Goal: Navigation & Orientation: Find specific page/section

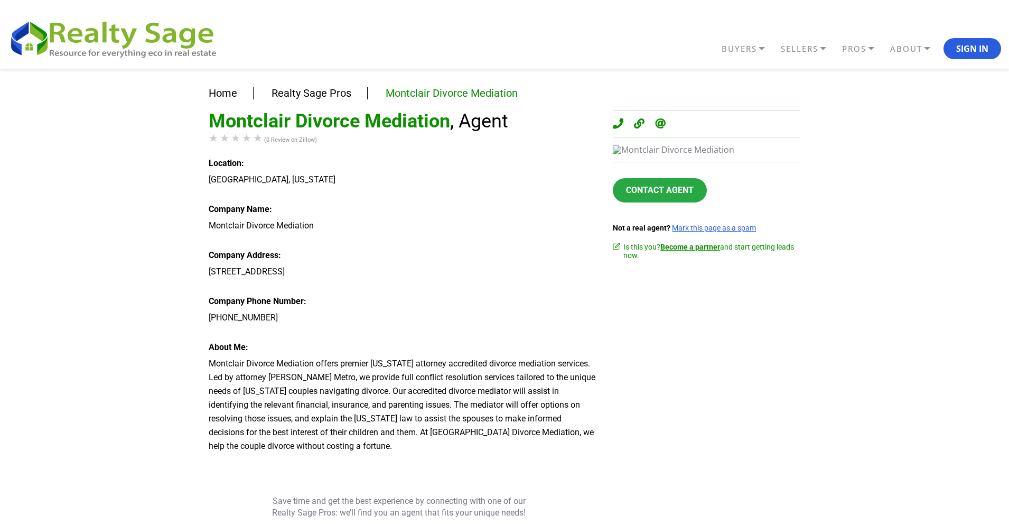
click at [57, 208] on div "Home Realty Sage Pros Montclair Divorce Mediation Montclair Divorce Mediation ,…" at bounding box center [504, 338] width 1009 height 538
click at [52, 210] on div "Home Realty Sage Pros Montclair Divorce Mediation Montclair Divorce Mediation ,…" at bounding box center [504, 338] width 1009 height 538
click at [21, 202] on div "Home Realty Sage Pros Montclair Divorce Mediation Montclair Divorce Mediation ,…" at bounding box center [504, 338] width 1009 height 538
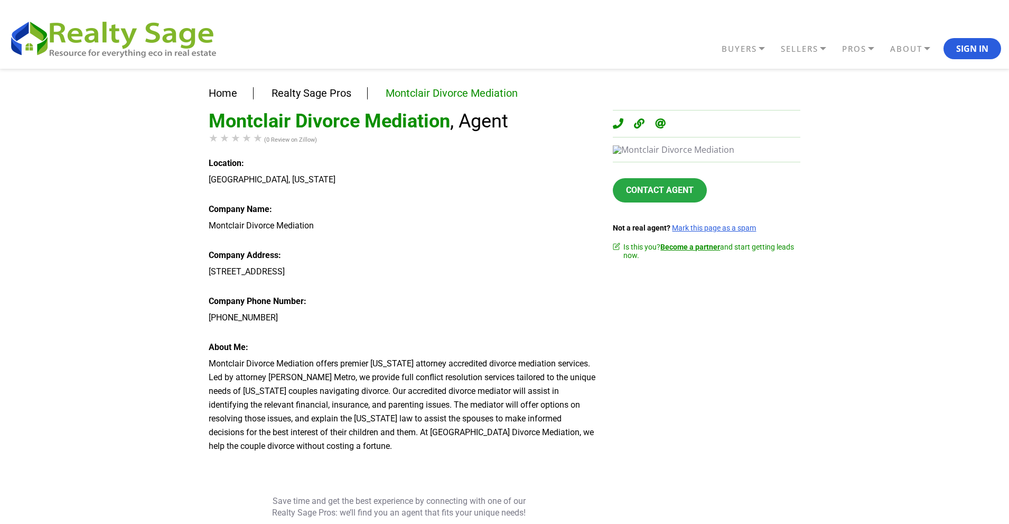
click at [21, 202] on div "Home Realty Sage Pros Montclair Divorce Mediation Montclair Divorce Mediation ,…" at bounding box center [504, 338] width 1009 height 538
click at [2, 235] on div "Home Realty Sage Pros Montclair Divorce Mediation Montclair Divorce Mediation ,…" at bounding box center [504, 338] width 1009 height 538
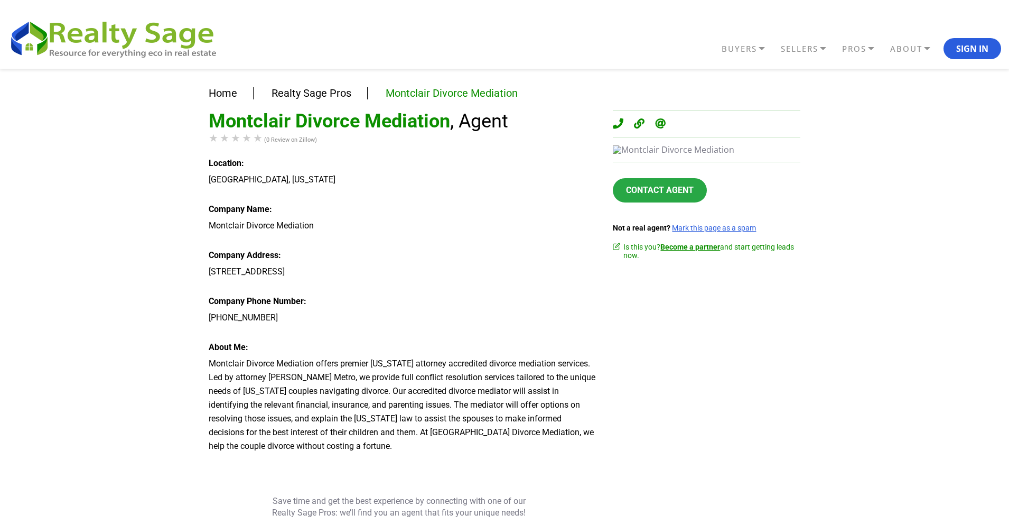
click at [2, 235] on div "Home Realty Sage Pros Montclair Divorce Mediation Montclair Divorce Mediation ,…" at bounding box center [504, 338] width 1009 height 538
